Goal: Task Accomplishment & Management: Use online tool/utility

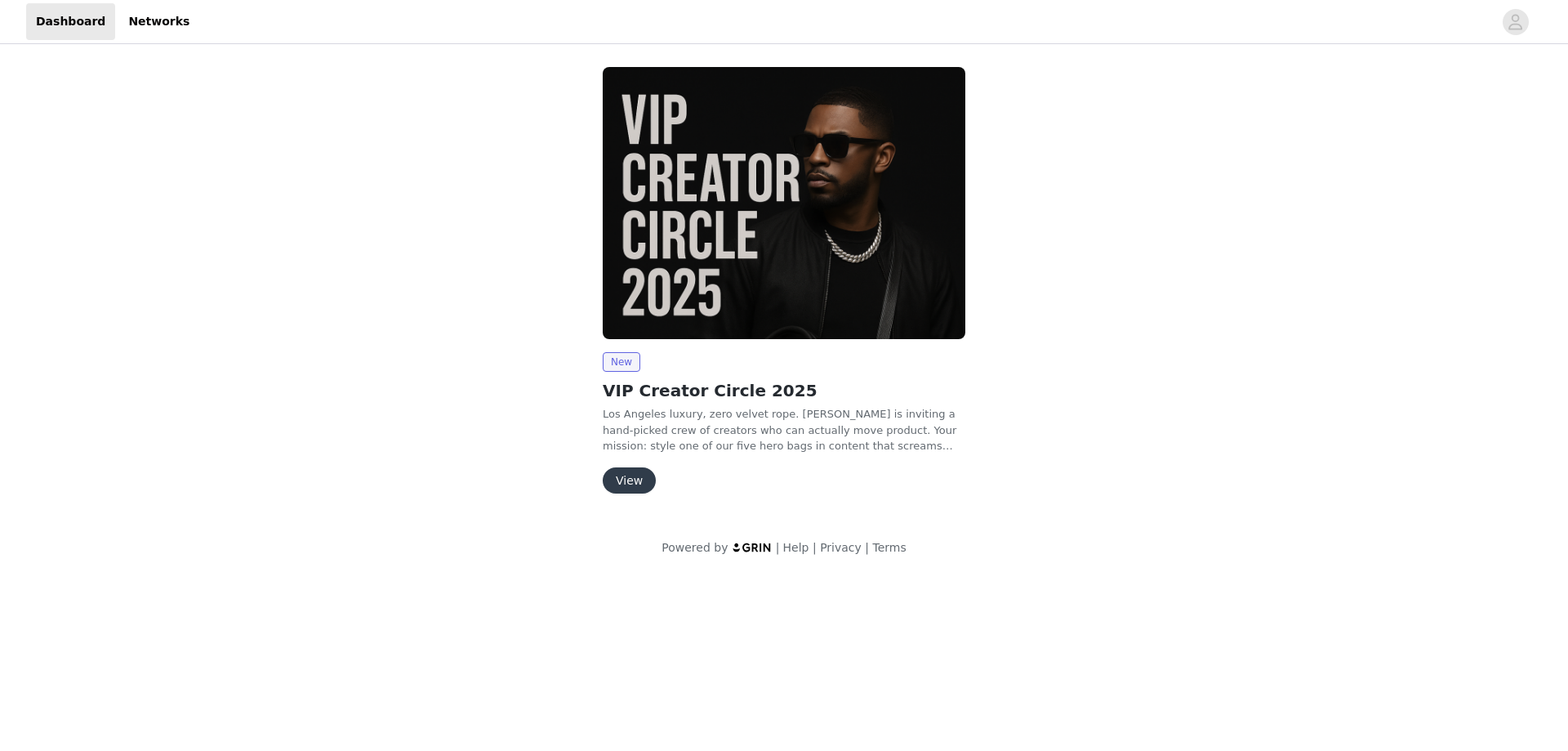
click at [639, 477] on button "View" at bounding box center [628, 480] width 53 height 26
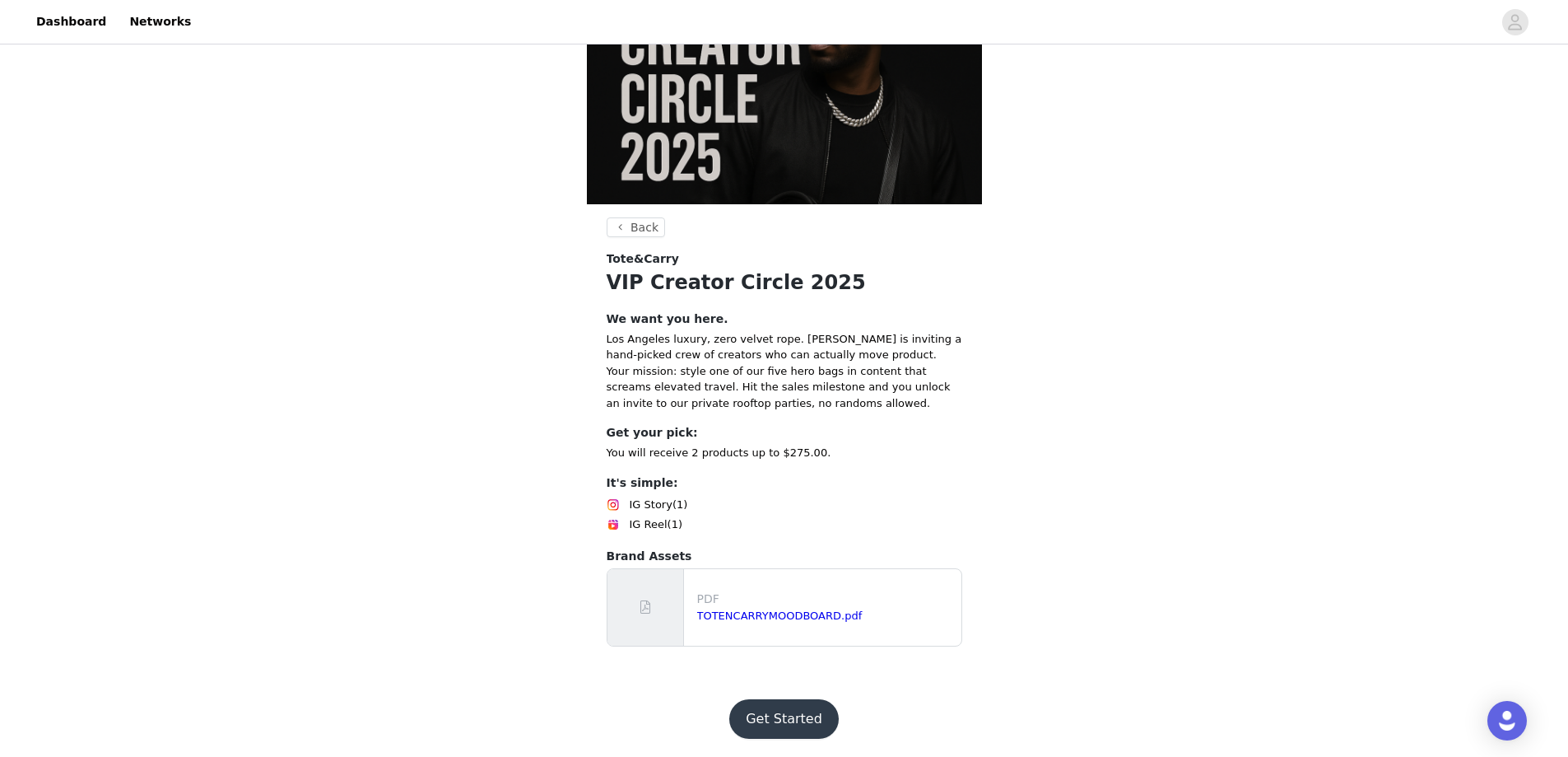
scroll to position [121, 0]
click at [784, 716] on button "Get Started" at bounding box center [784, 717] width 109 height 40
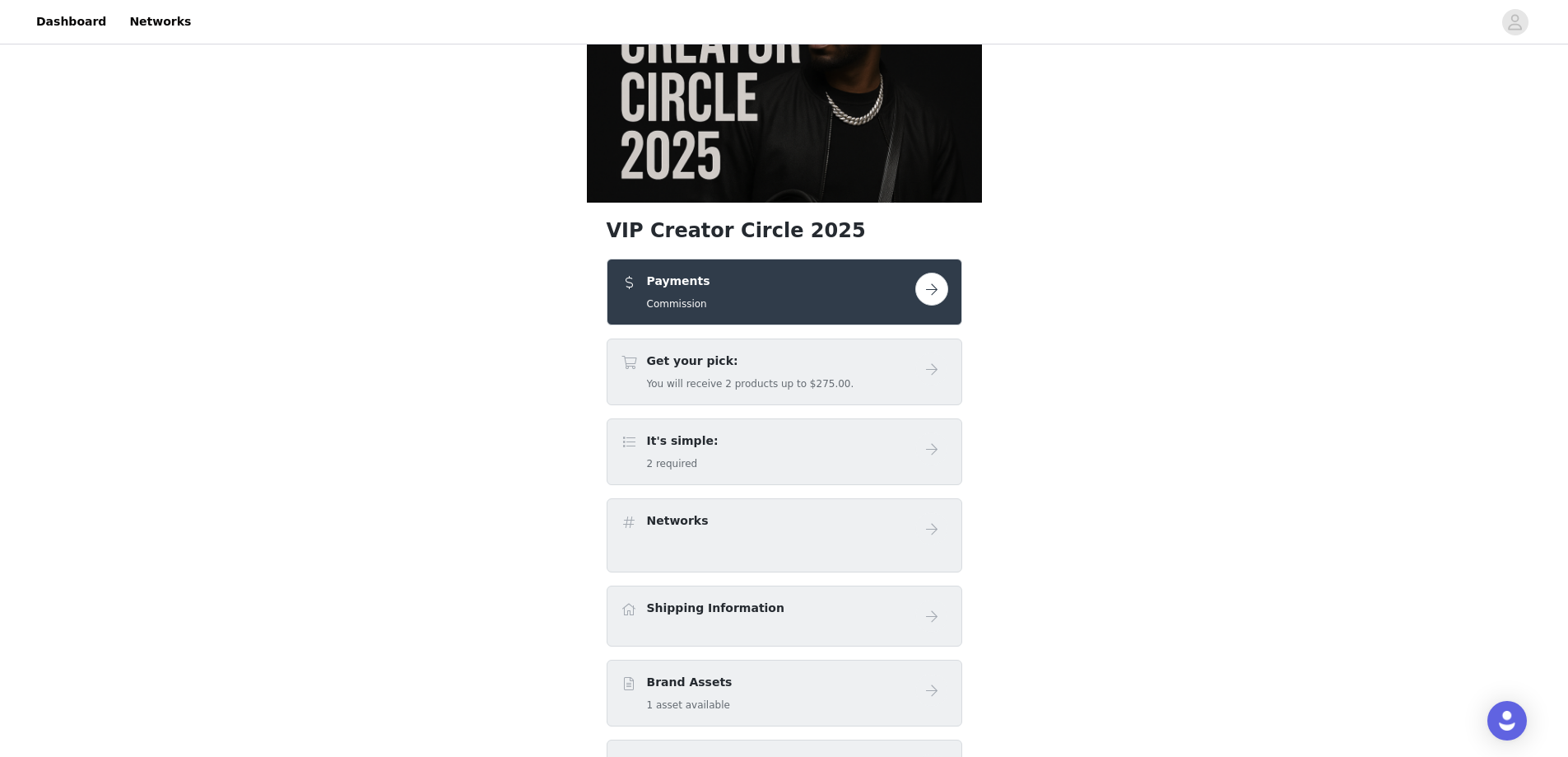
scroll to position [165, 0]
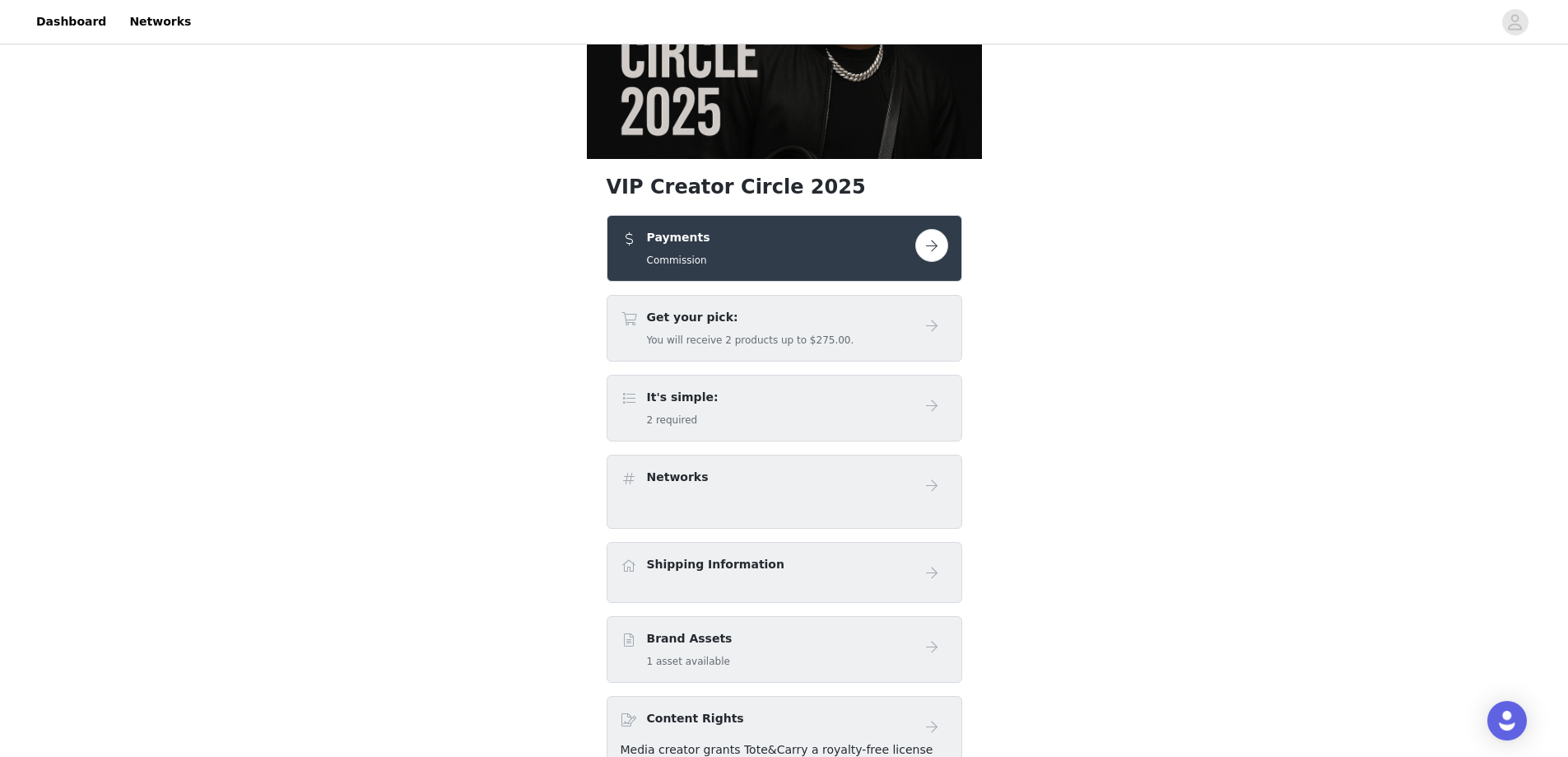
click at [801, 337] on h5 "You will receive 2 products up to $275.00." at bounding box center [750, 340] width 207 height 15
click at [934, 241] on button "button" at bounding box center [932, 245] width 33 height 33
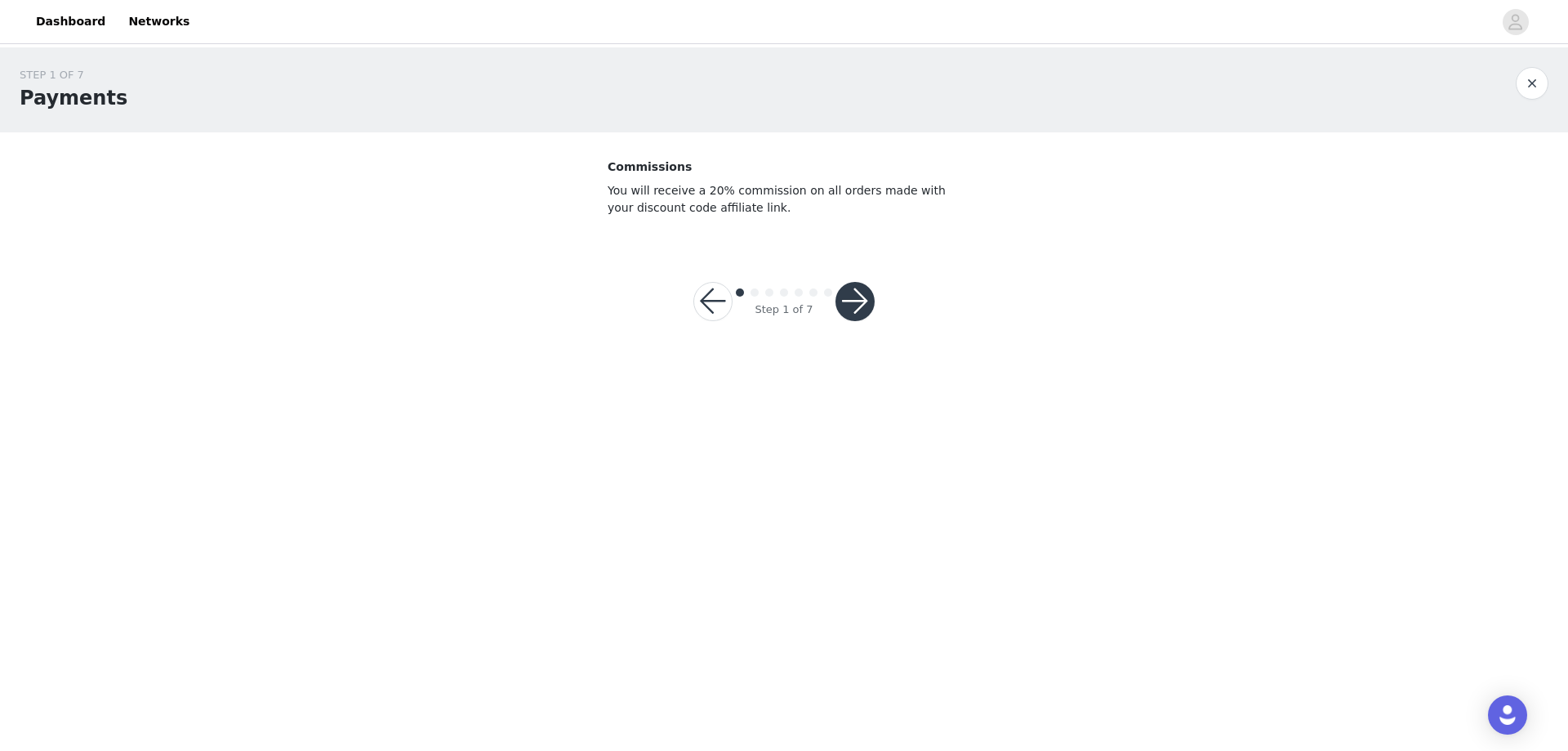
click at [857, 287] on button "button" at bounding box center [855, 301] width 39 height 39
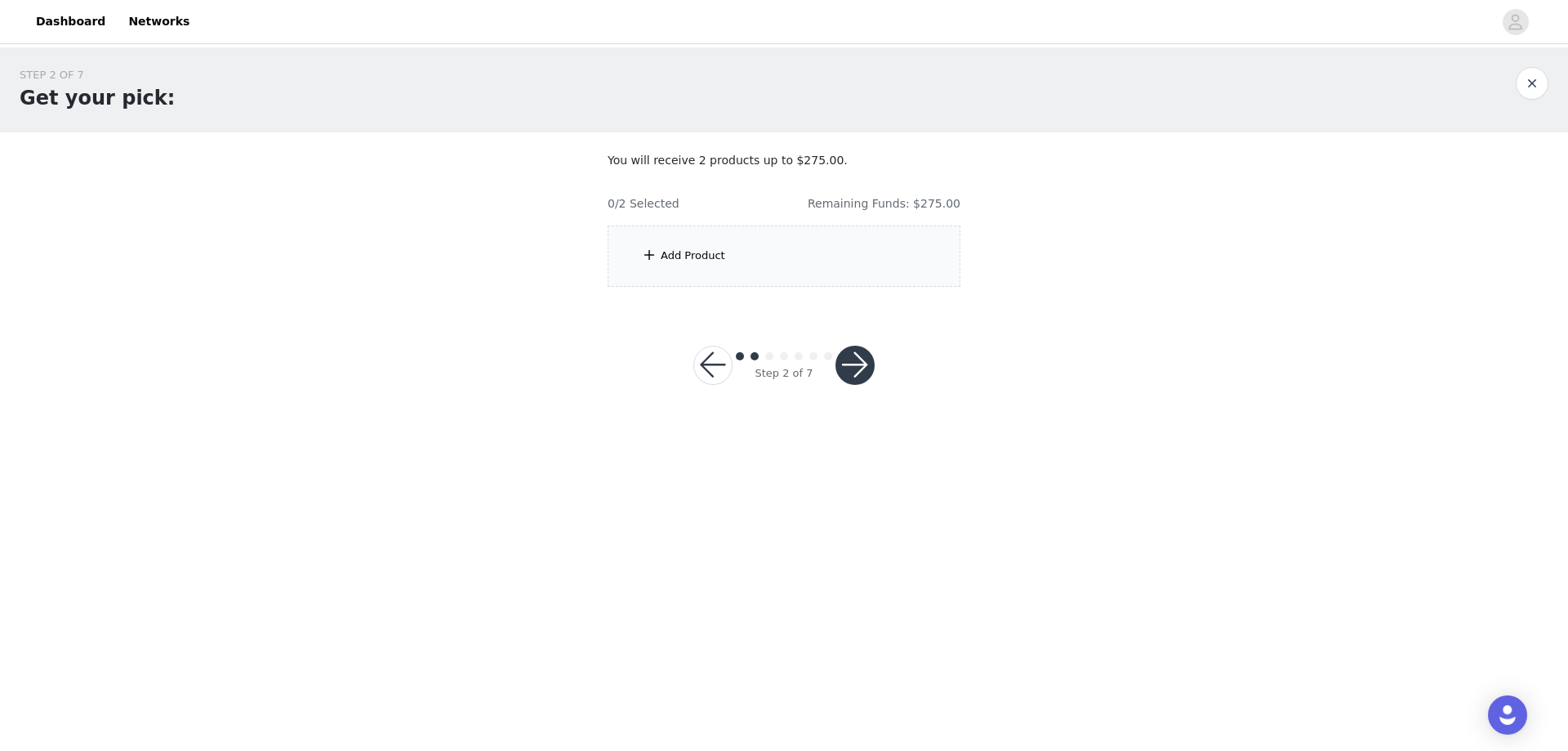
click at [727, 262] on div "Add Product" at bounding box center [784, 256] width 353 height 61
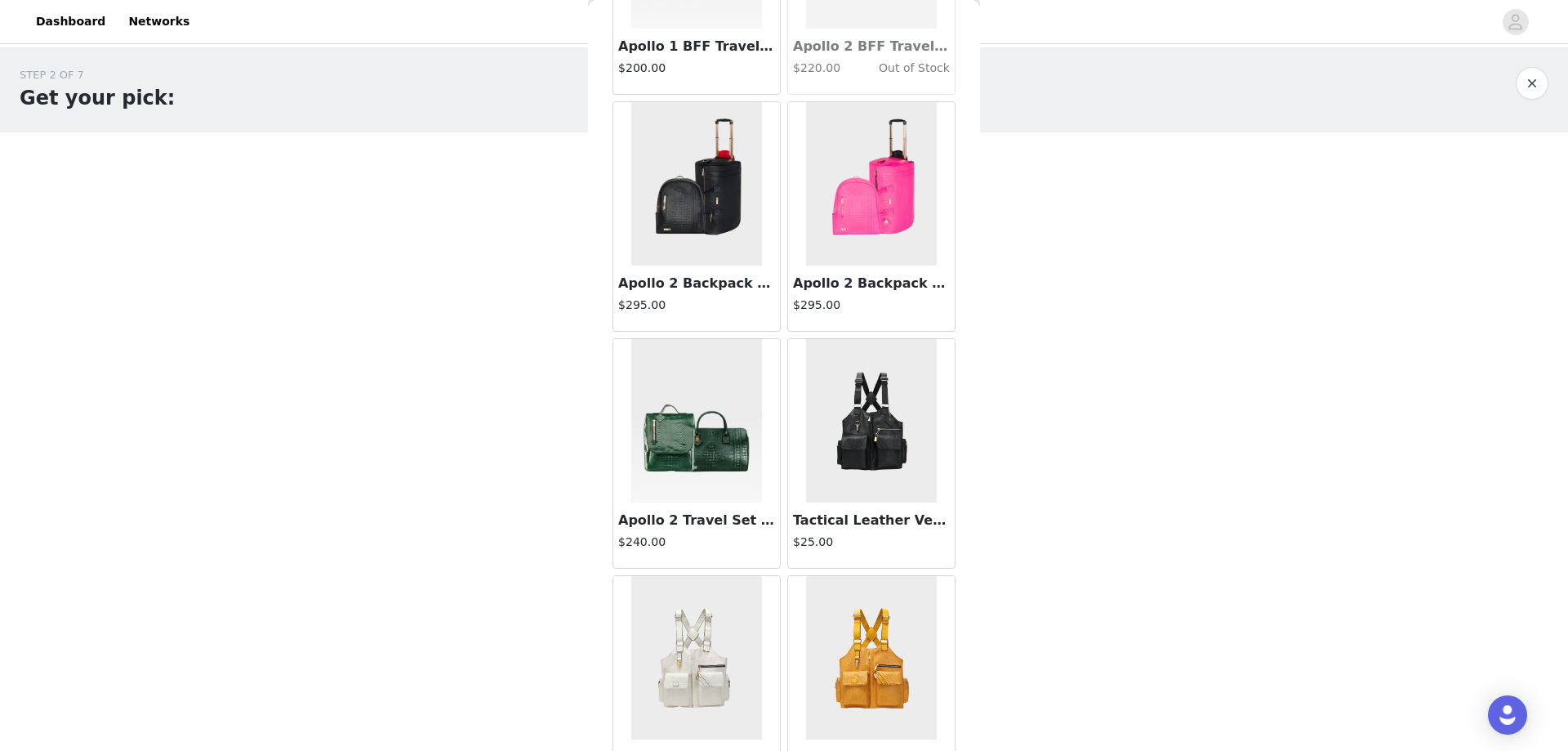
scroll to position [668, 0]
